Goal: Find specific page/section: Find specific page/section

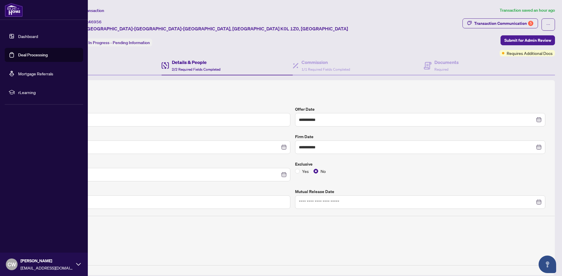
click at [18, 56] on link "Deal Processing" at bounding box center [33, 54] width 30 height 5
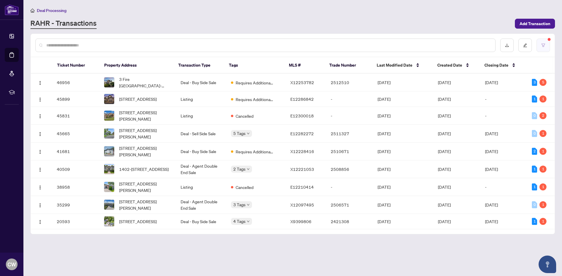
click at [544, 46] on icon "filter" at bounding box center [543, 45] width 4 height 4
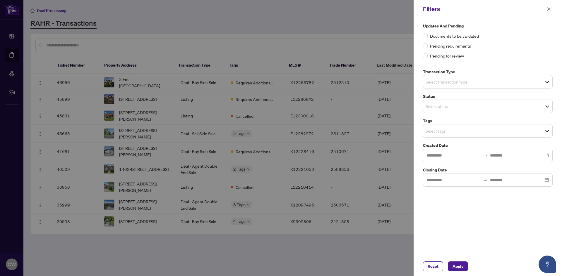
click at [445, 79] on input "search" at bounding box center [445, 81] width 41 height 7
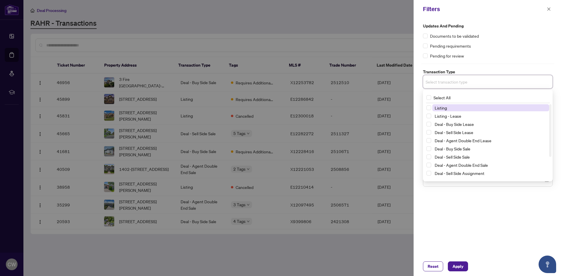
click at [445, 108] on span "Listing" at bounding box center [440, 107] width 12 height 5
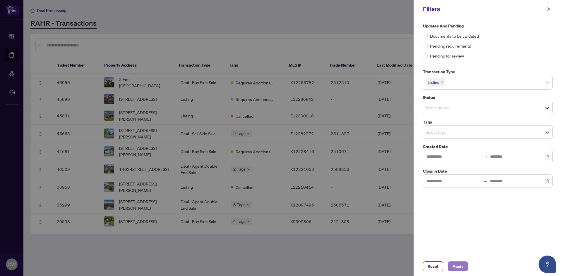
click at [454, 266] on span "Apply" at bounding box center [457, 266] width 11 height 9
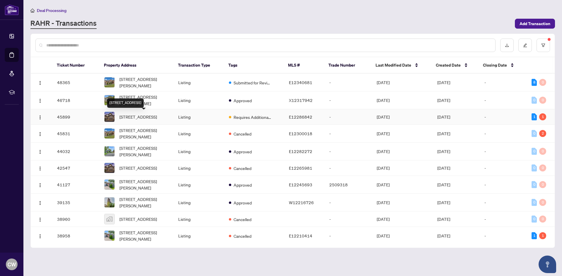
click at [149, 116] on span "[STREET_ADDRESS]" at bounding box center [137, 117] width 37 height 6
